Goal: Transaction & Acquisition: Register for event/course

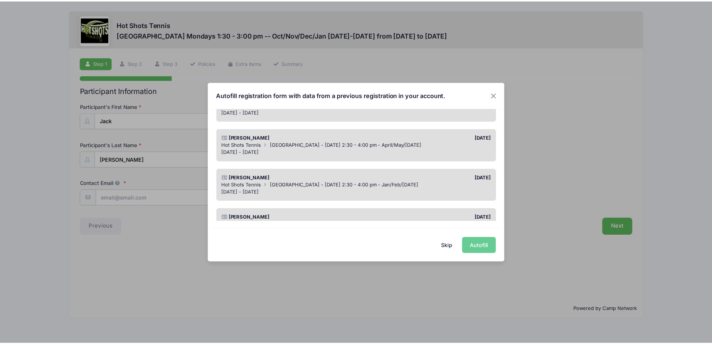
scroll to position [37, 0]
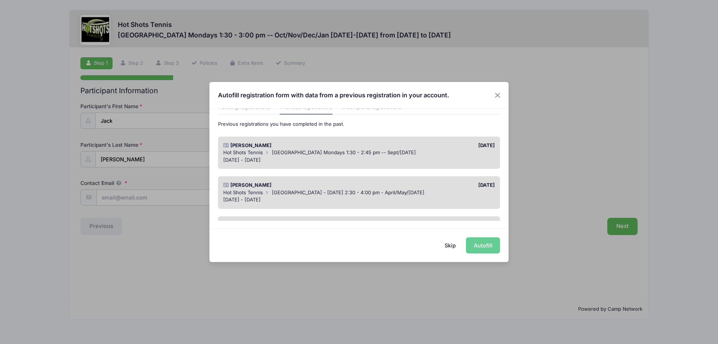
click at [395, 153] on span "[GEOGRAPHIC_DATA] Mondays 1:30 - 2:45 pm -- Sept/[DATE]" at bounding box center [344, 152] width 144 height 6
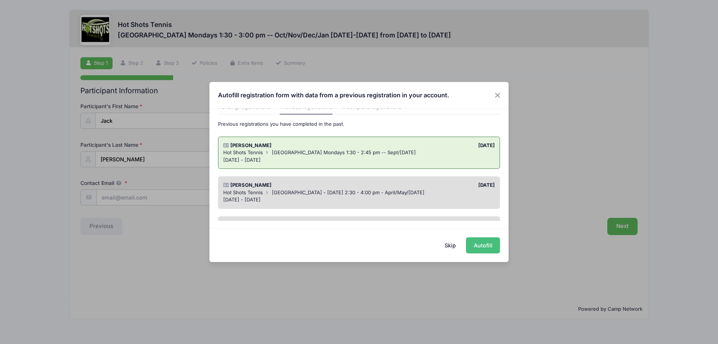
click at [479, 247] on button "Autofill" at bounding box center [483, 245] width 34 height 16
type input "[PERSON_NAME][EMAIL_ADDRESS][PERSON_NAME][DOMAIN_NAME]"
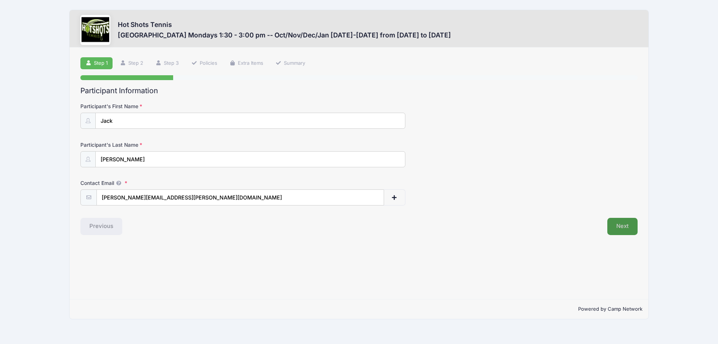
click at [613, 226] on button "Next" at bounding box center [622, 226] width 30 height 17
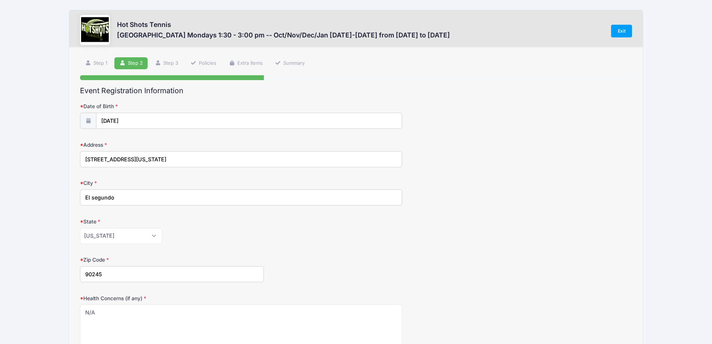
scroll to position [148, 0]
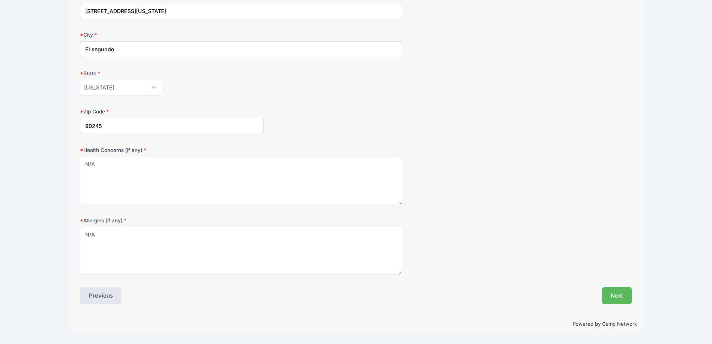
click at [598, 298] on div "Next" at bounding box center [496, 295] width 280 height 17
click at [604, 295] on button "Next" at bounding box center [617, 295] width 30 height 17
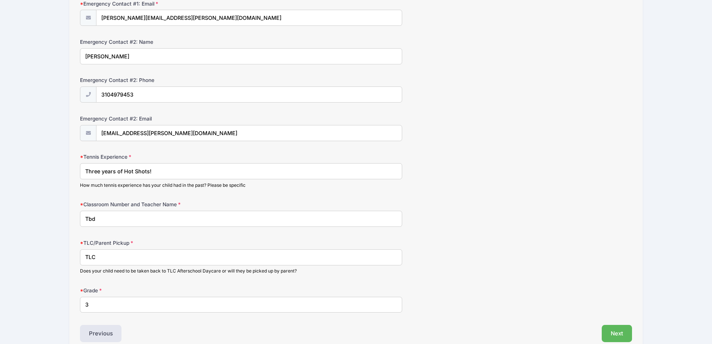
scroll to position [332, 0]
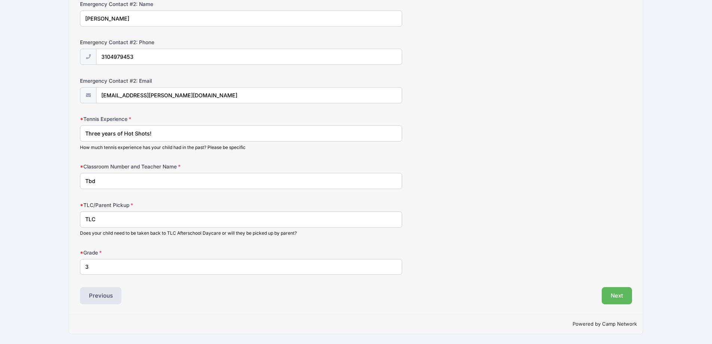
click at [92, 179] on input "Tbd" at bounding box center [241, 181] width 322 height 16
type input "39, [PERSON_NAME]"
click at [91, 218] on input "TLC" at bounding box center [241, 219] width 322 height 16
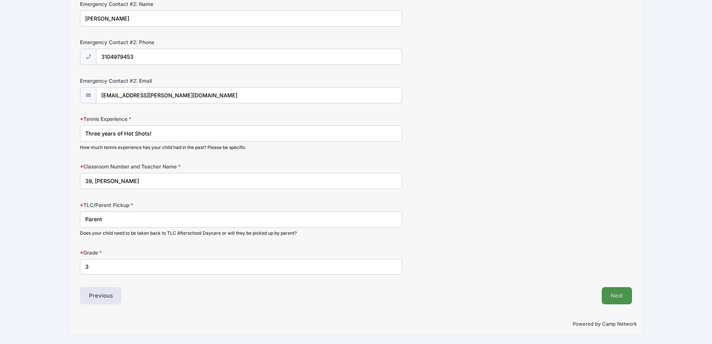
type input "Parent"
click at [609, 295] on button "Next" at bounding box center [617, 295] width 30 height 17
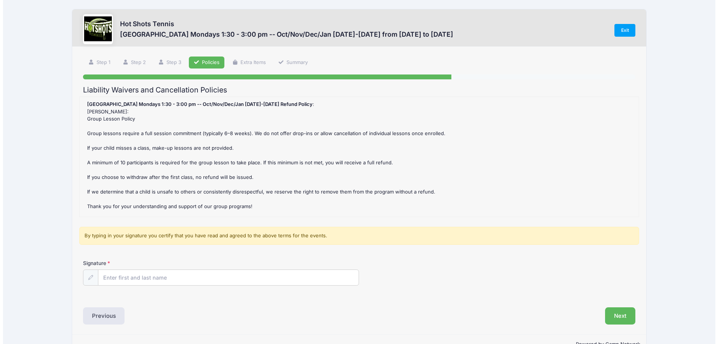
scroll to position [0, 0]
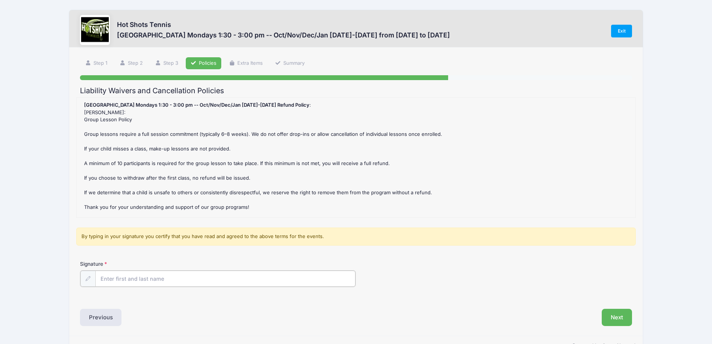
click at [133, 275] on input "Signature" at bounding box center [225, 278] width 261 height 16
type input "[PERSON_NAME]"
click at [625, 319] on button "Next" at bounding box center [617, 316] width 30 height 17
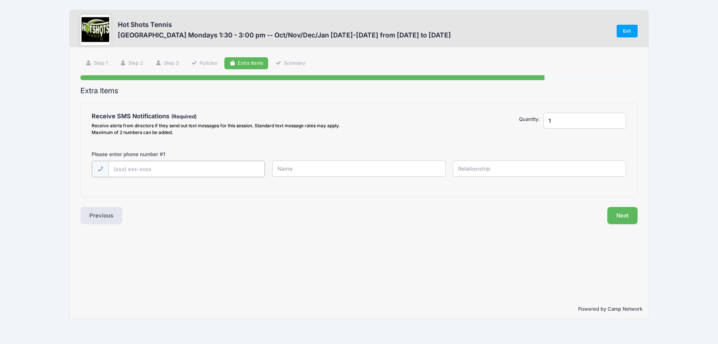
click at [169, 163] on input "text" at bounding box center [186, 169] width 156 height 16
click at [157, 172] on input "text" at bounding box center [186, 169] width 156 height 16
type input "[PHONE_NUMBER]"
click at [279, 166] on input "text" at bounding box center [358, 168] width 173 height 16
type input "[PERSON_NAME]"
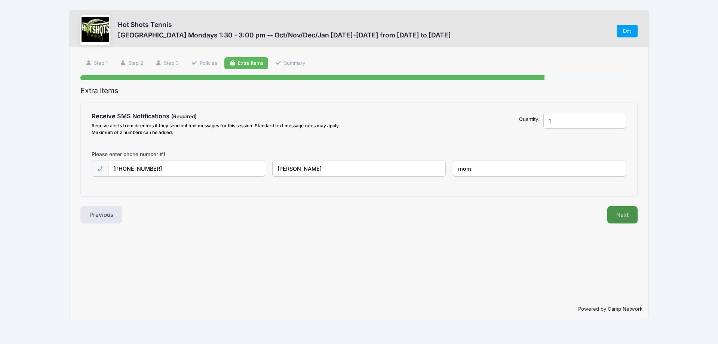
type input "mom"
click at [626, 214] on button "Next" at bounding box center [622, 214] width 30 height 17
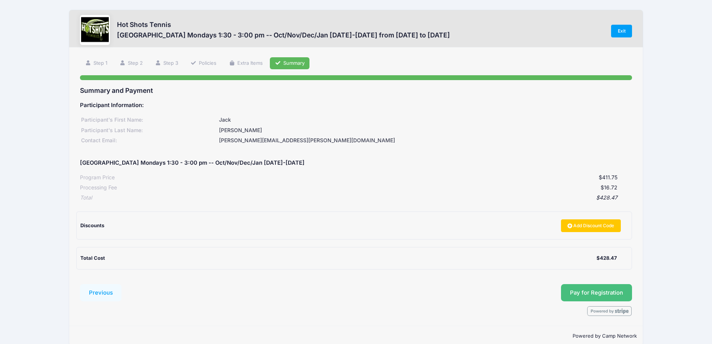
click at [596, 286] on button "Pay for Registration" at bounding box center [596, 292] width 71 height 17
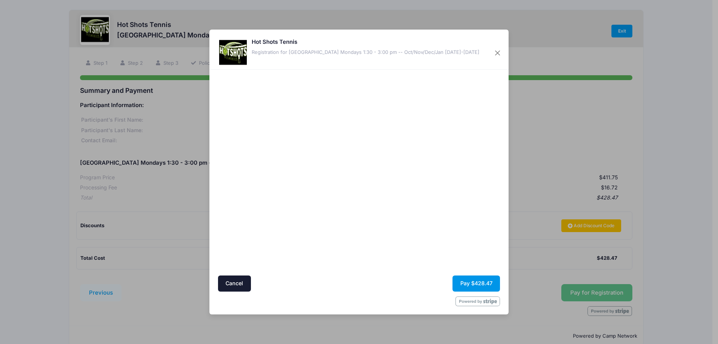
click at [476, 284] on button "Pay $428.47" at bounding box center [475, 283] width 47 height 16
